Goal: Contribute content

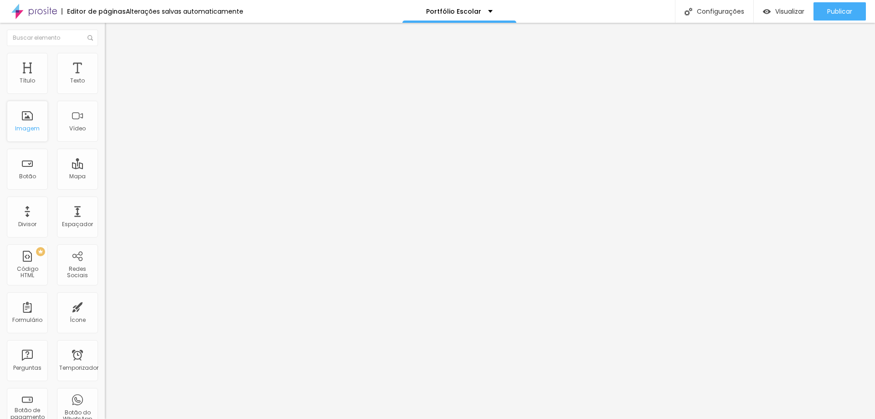
click at [29, 124] on font "Imagem" at bounding box center [27, 128] width 25 height 8
click at [110, 78] on font "Adicionar imagem" at bounding box center [136, 75] width 53 height 8
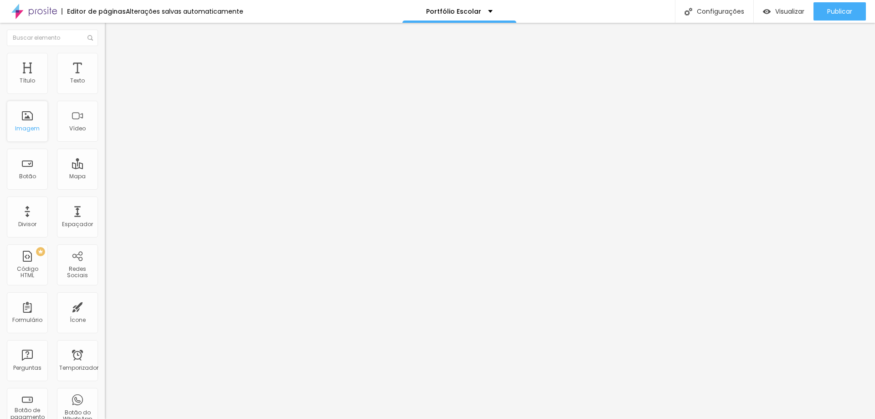
click at [28, 117] on div "Imagem" at bounding box center [27, 121] width 41 height 41
click at [110, 78] on font "Adicionar imagem" at bounding box center [136, 75] width 53 height 8
